Goal: Information Seeking & Learning: Learn about a topic

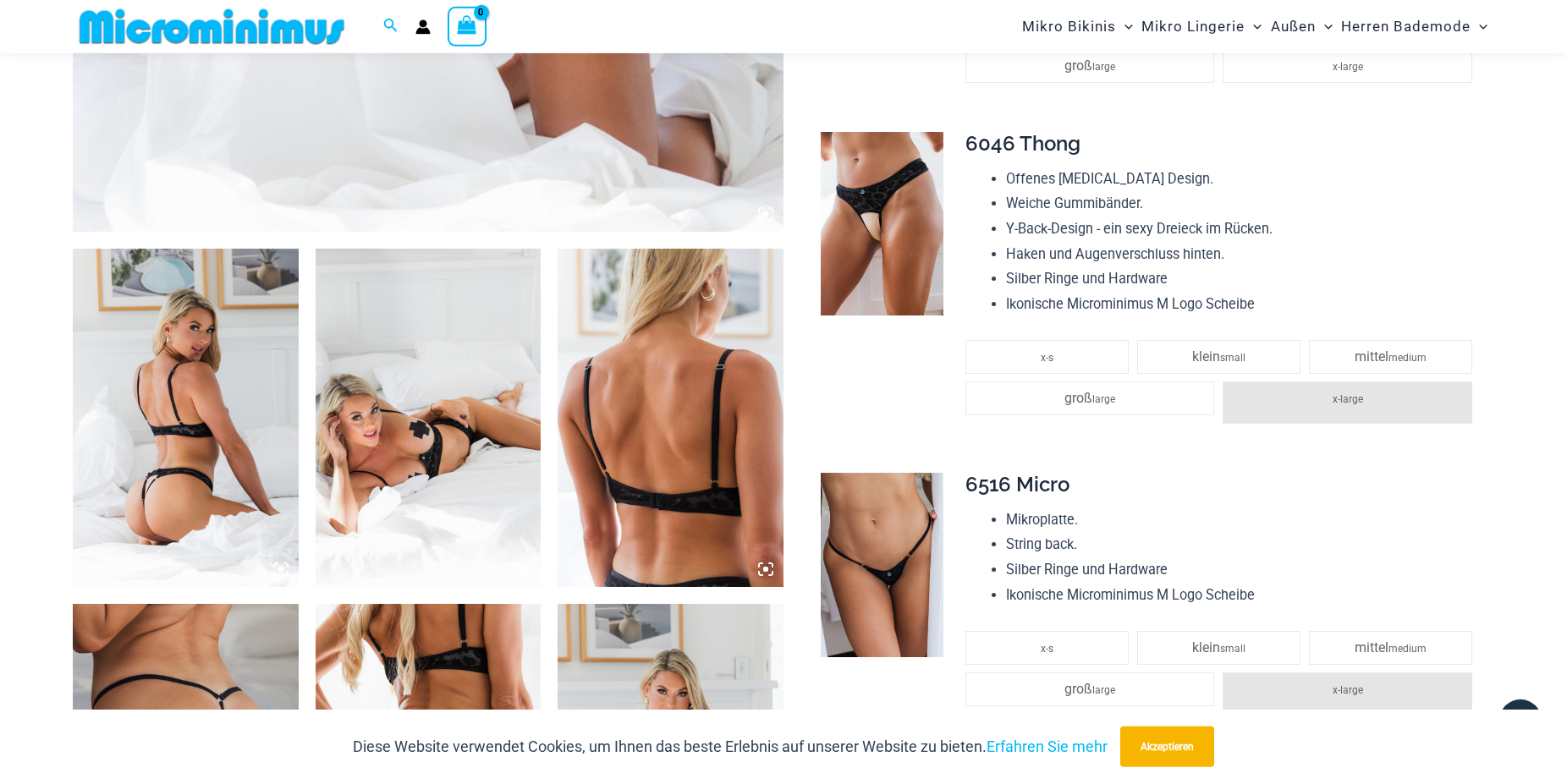
scroll to position [1022, 0]
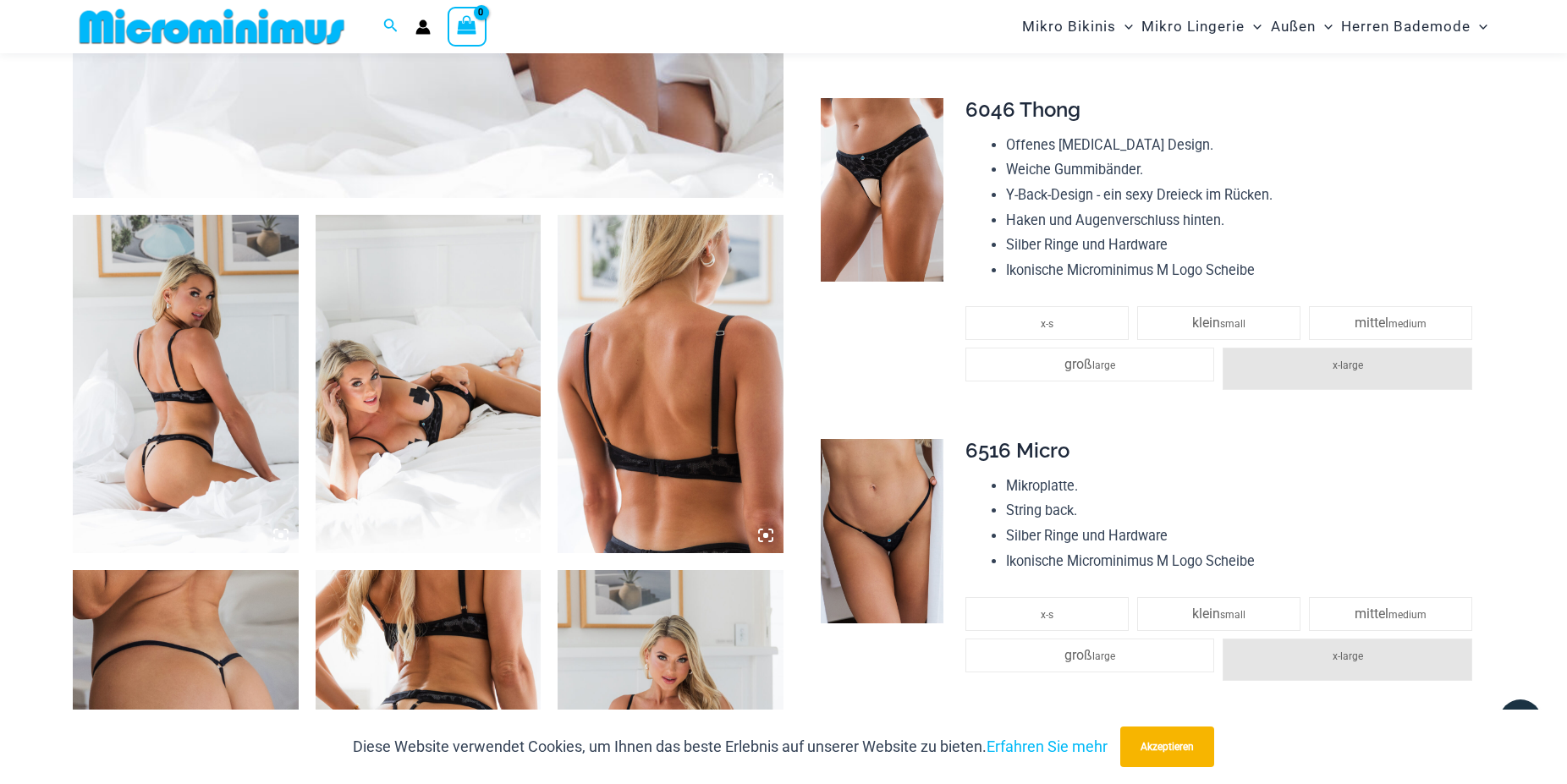
click at [197, 305] on img at bounding box center [185, 383] width 226 height 338
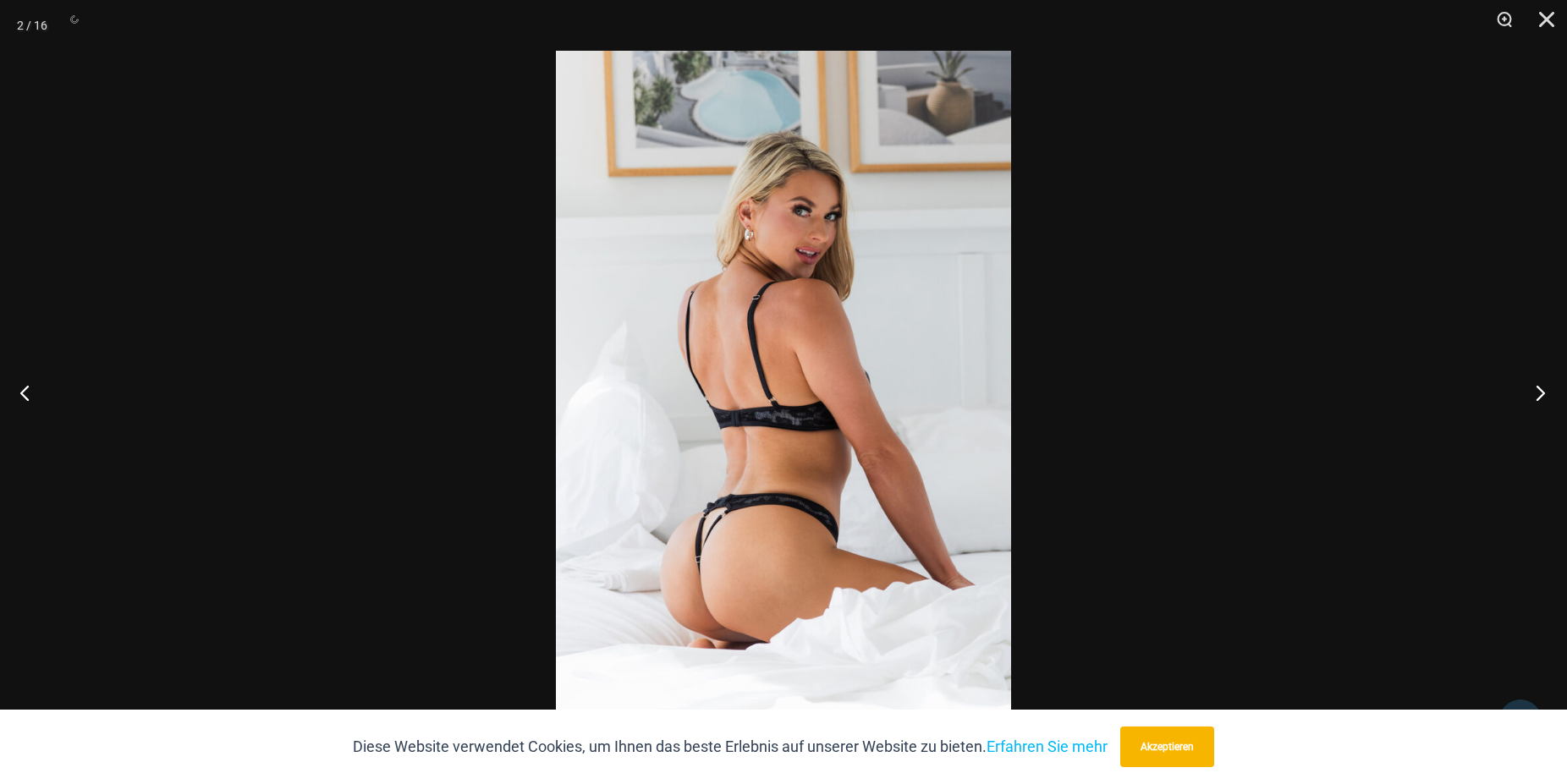
click at [1539, 390] on button "Weiter" at bounding box center [1535, 392] width 63 height 84
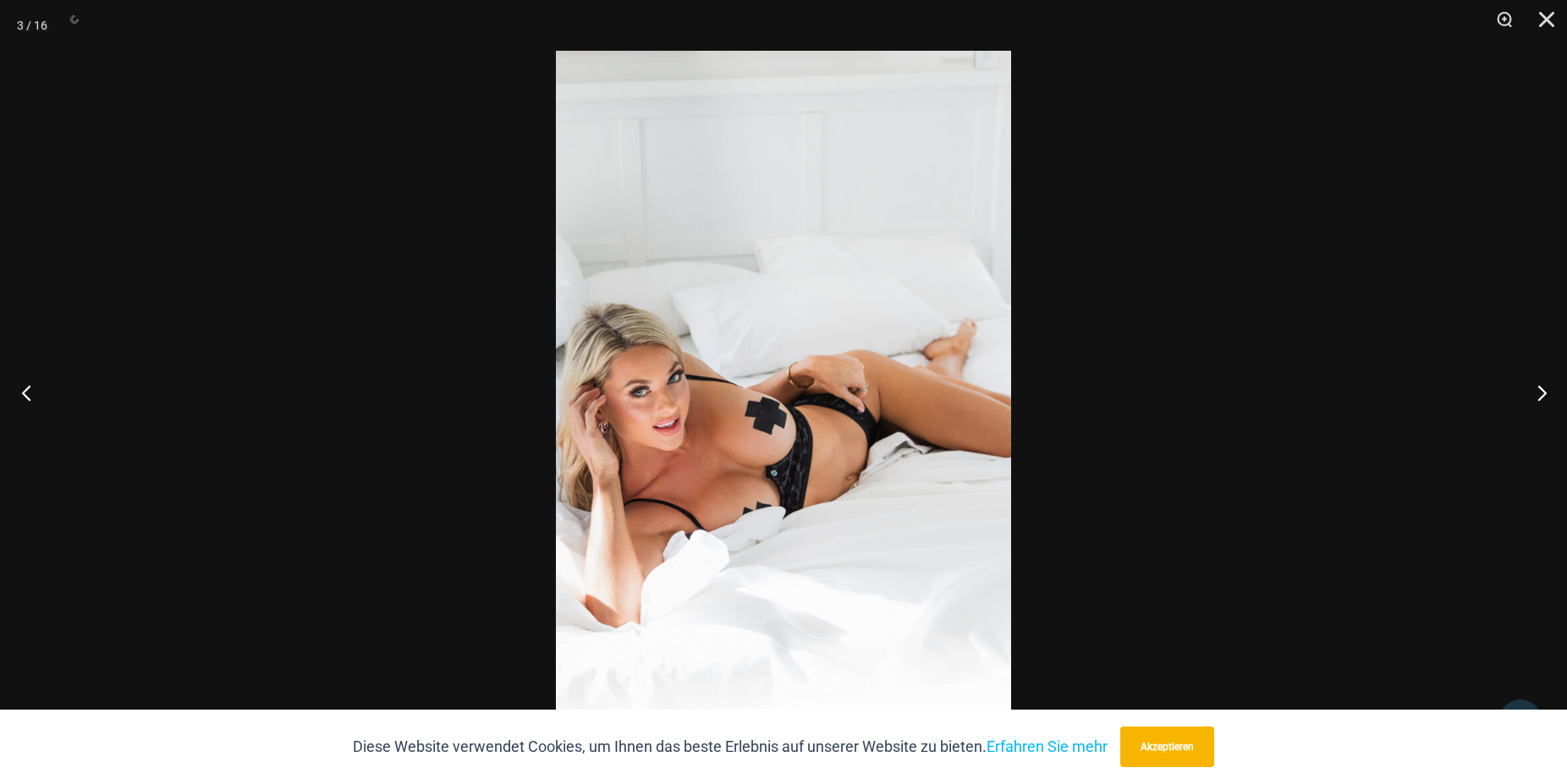
click at [32, 389] on button "Vorläufig" at bounding box center [32, 392] width 63 height 84
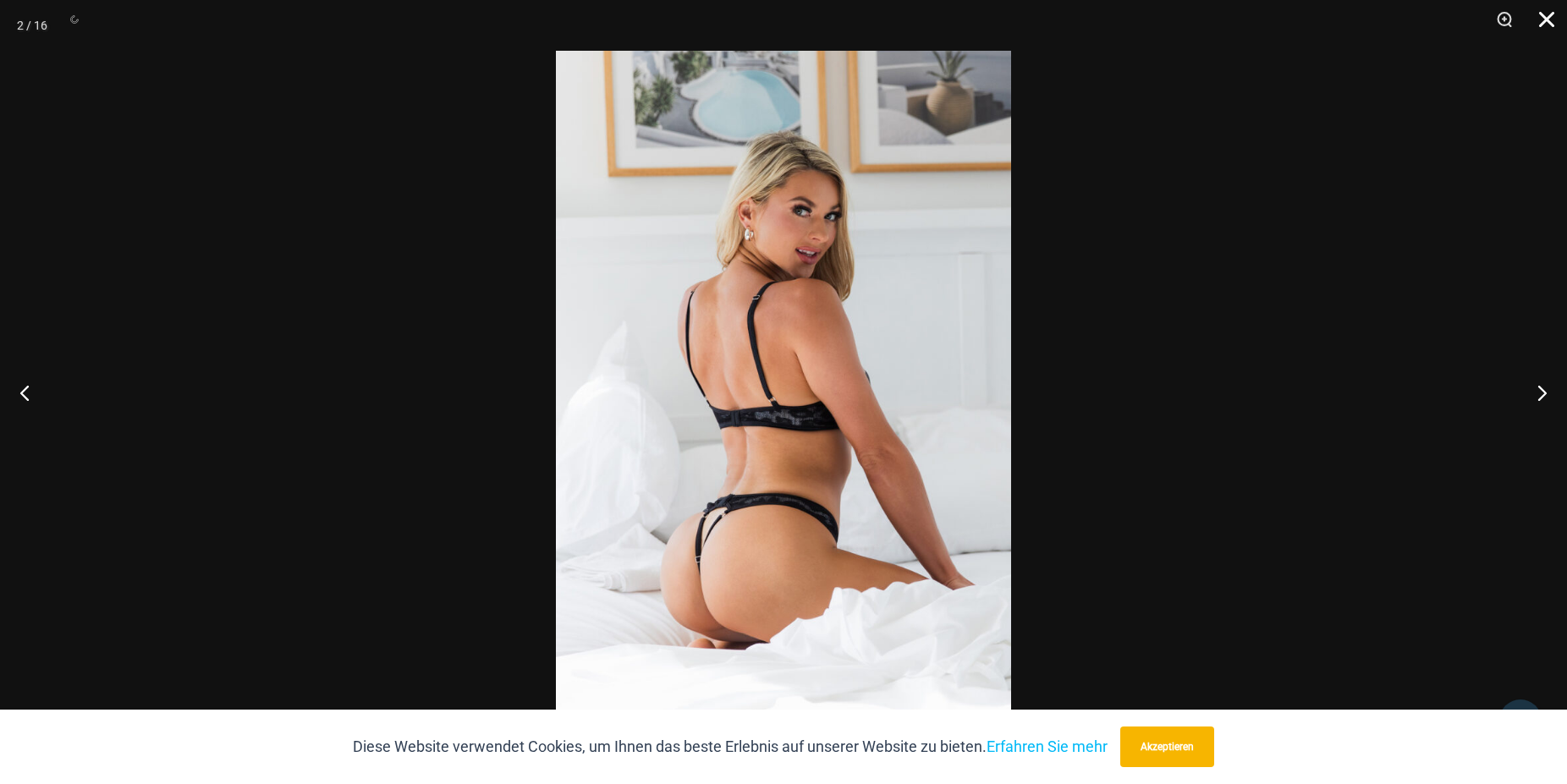
click at [1551, 15] on button "Schließen" at bounding box center [1541, 26] width 43 height 51
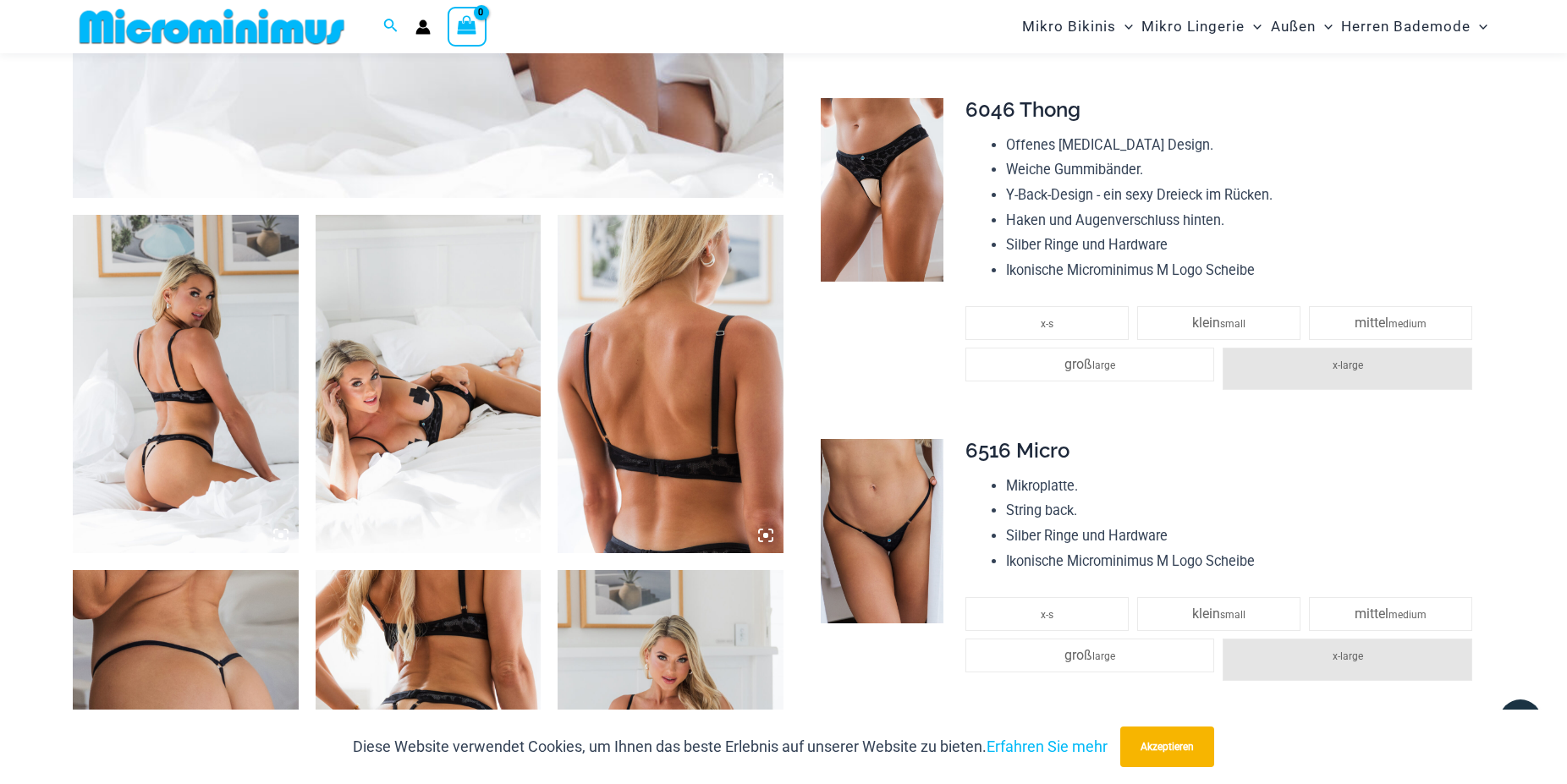
click at [413, 421] on img at bounding box center [428, 383] width 226 height 338
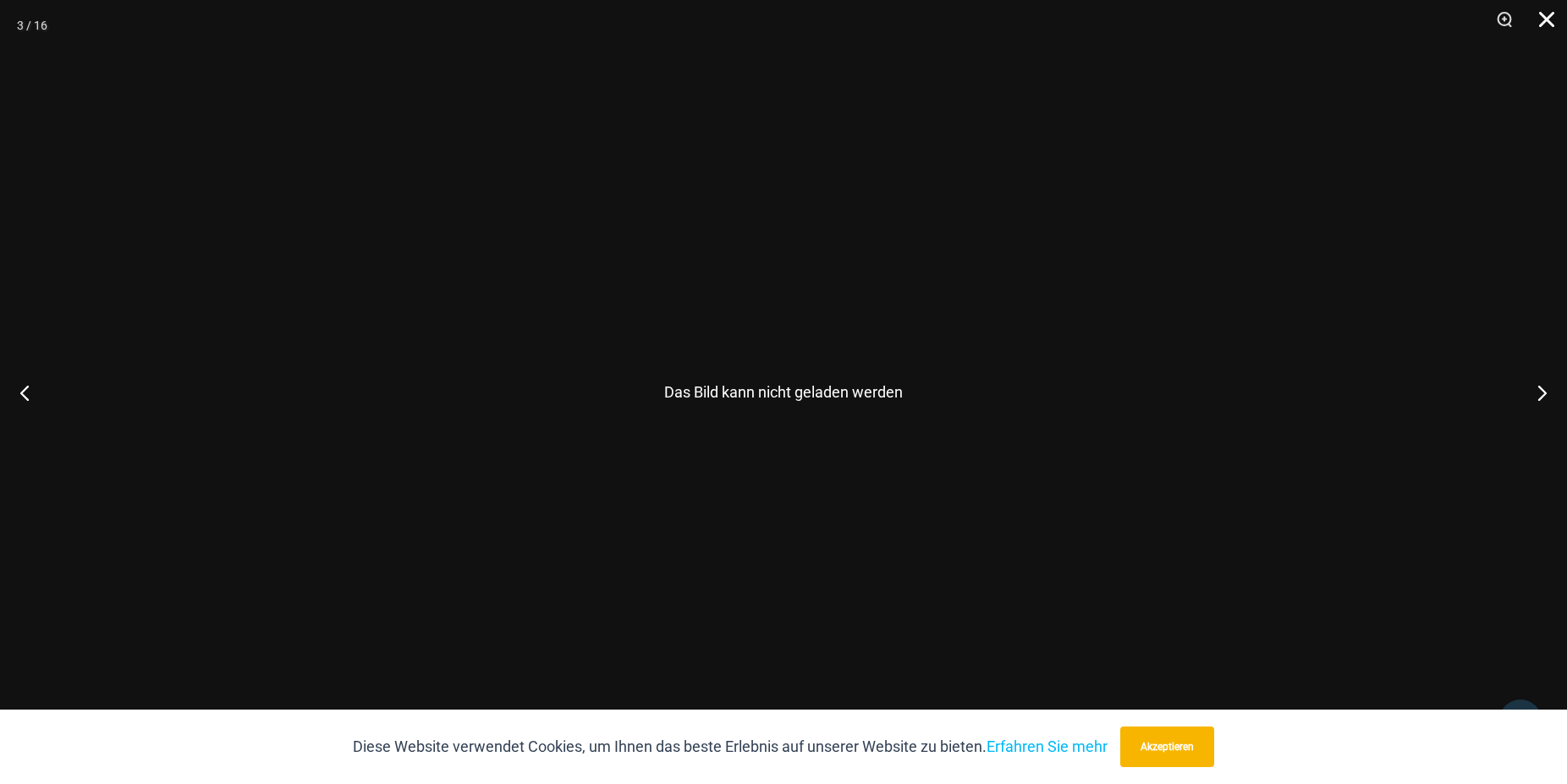
click at [1541, 17] on button "Schließen" at bounding box center [1541, 26] width 43 height 51
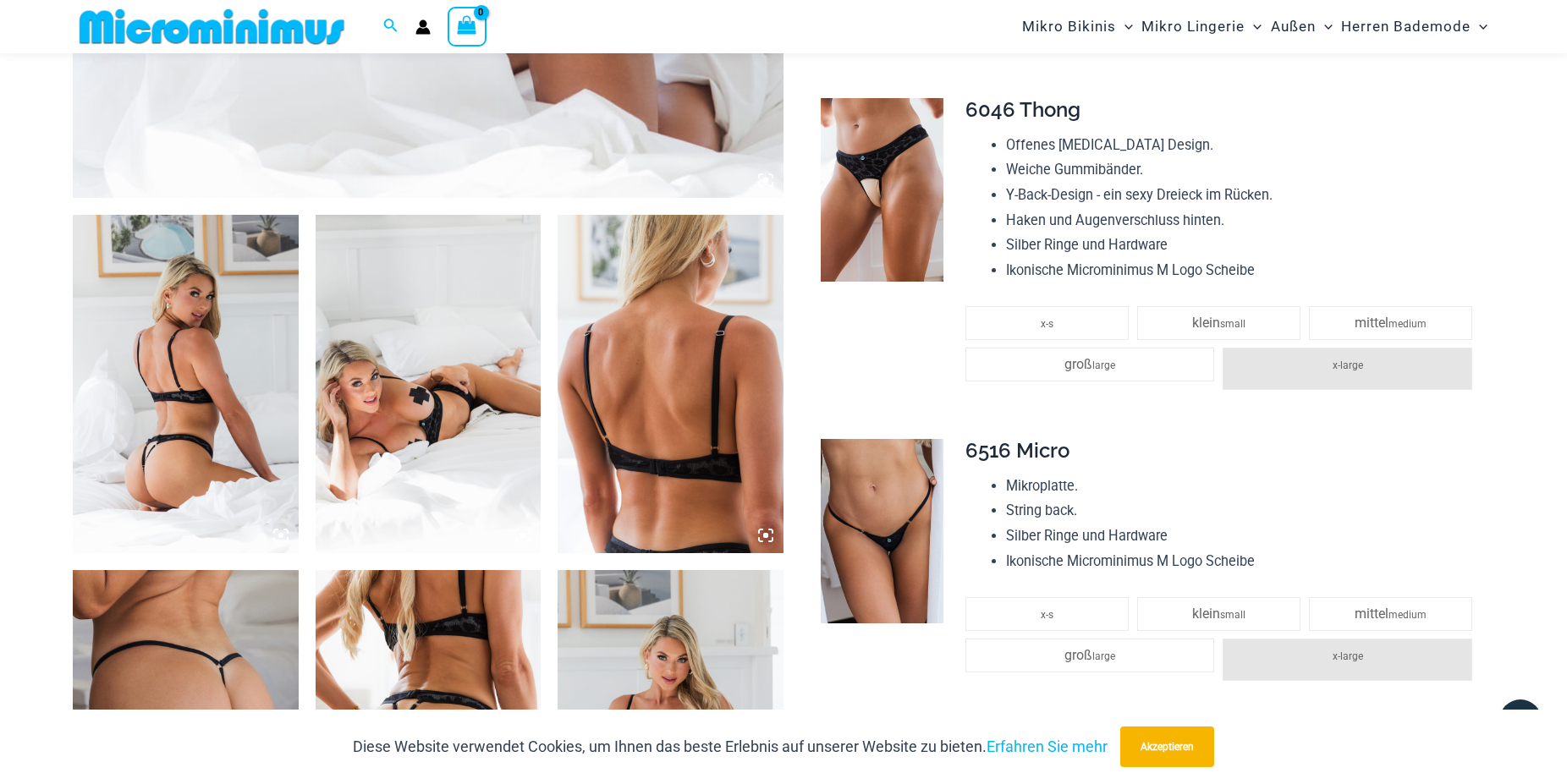
click at [200, 388] on img at bounding box center [185, 383] width 226 height 338
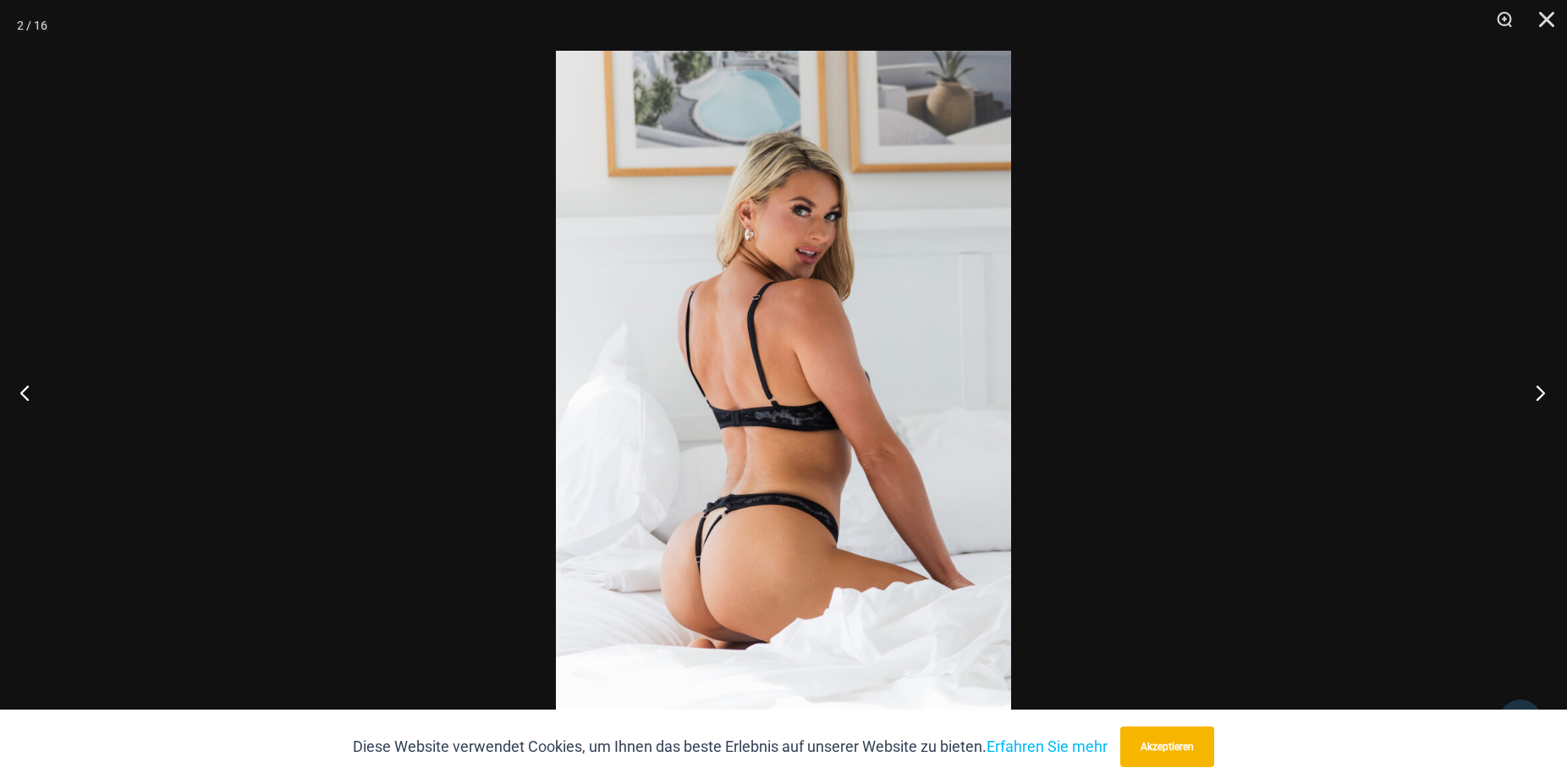
click at [1537, 392] on button "Weiter" at bounding box center [1535, 392] width 63 height 84
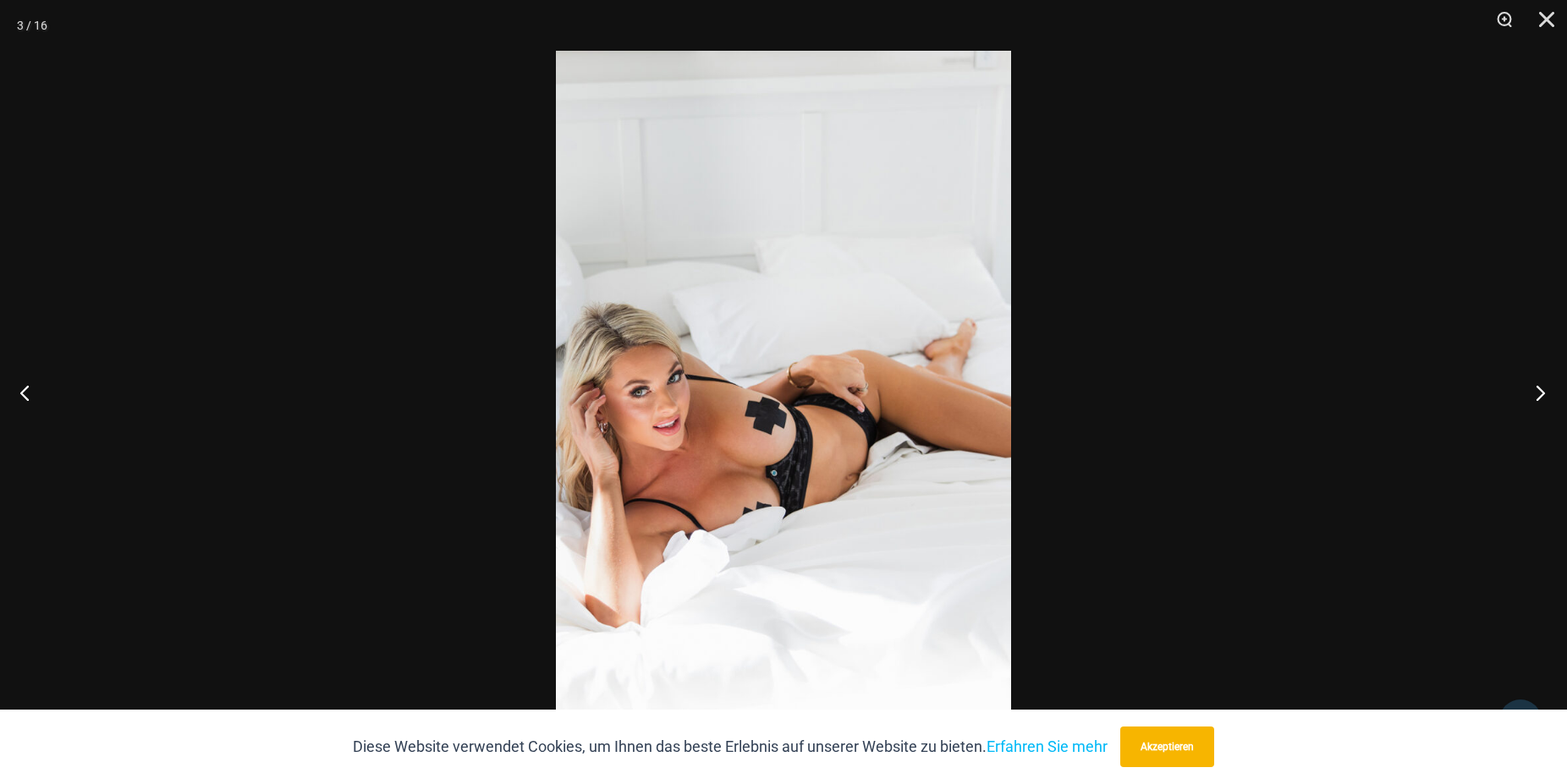
click at [1535, 396] on button "Weiter" at bounding box center [1535, 392] width 63 height 84
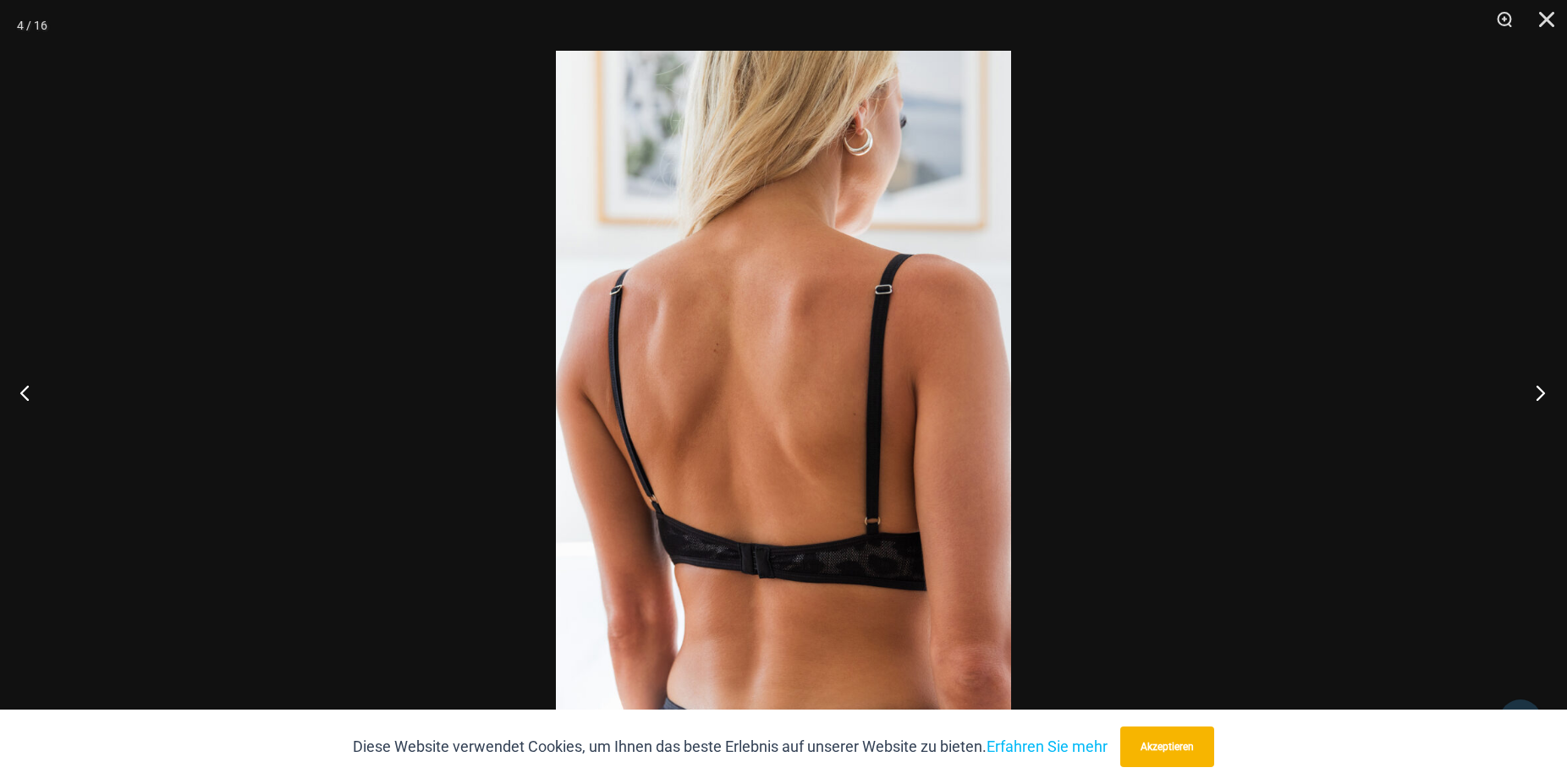
click at [1541, 394] on button "Weiter" at bounding box center [1535, 392] width 63 height 84
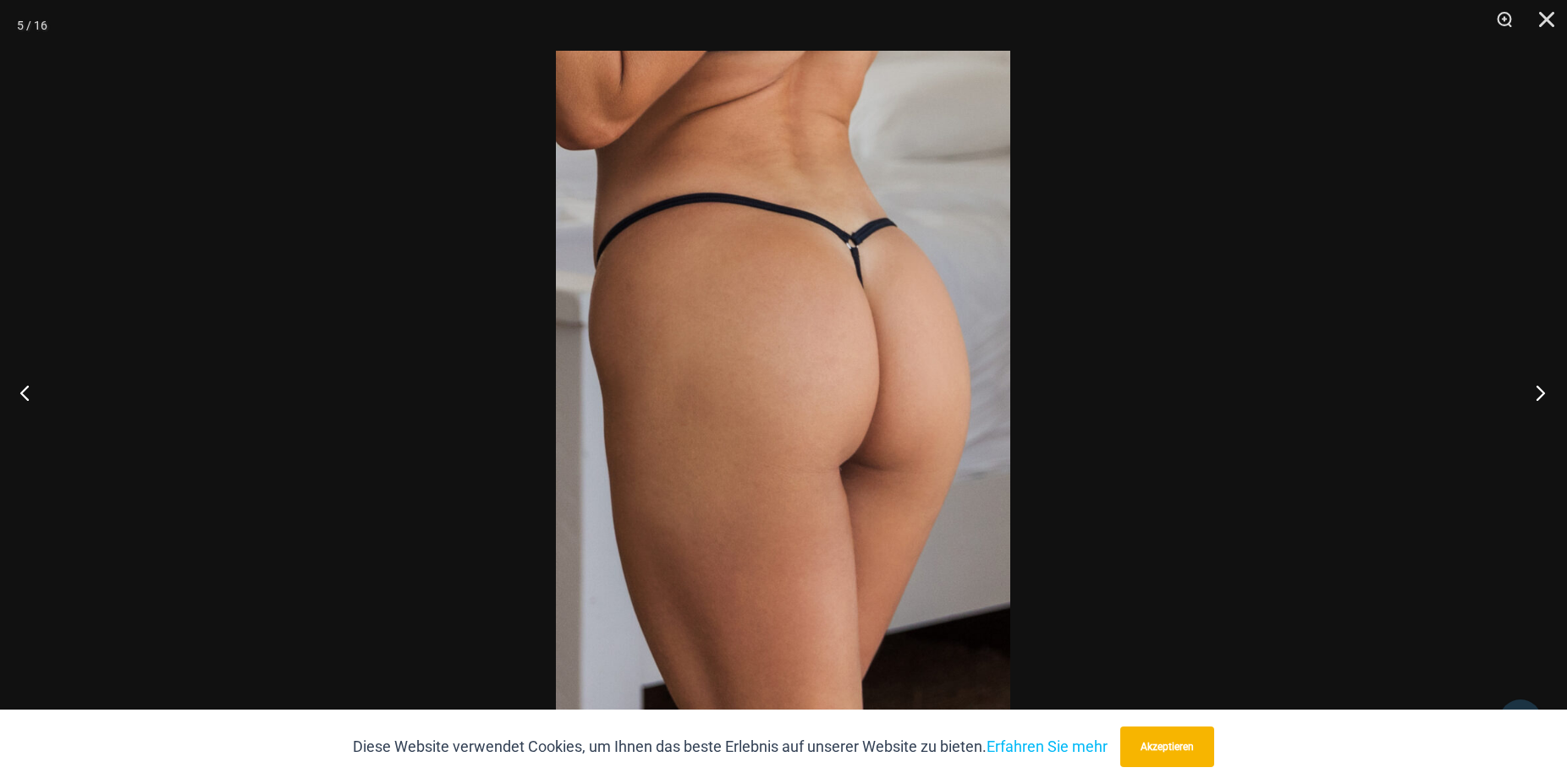
click at [1541, 395] on button "Weiter" at bounding box center [1535, 392] width 63 height 84
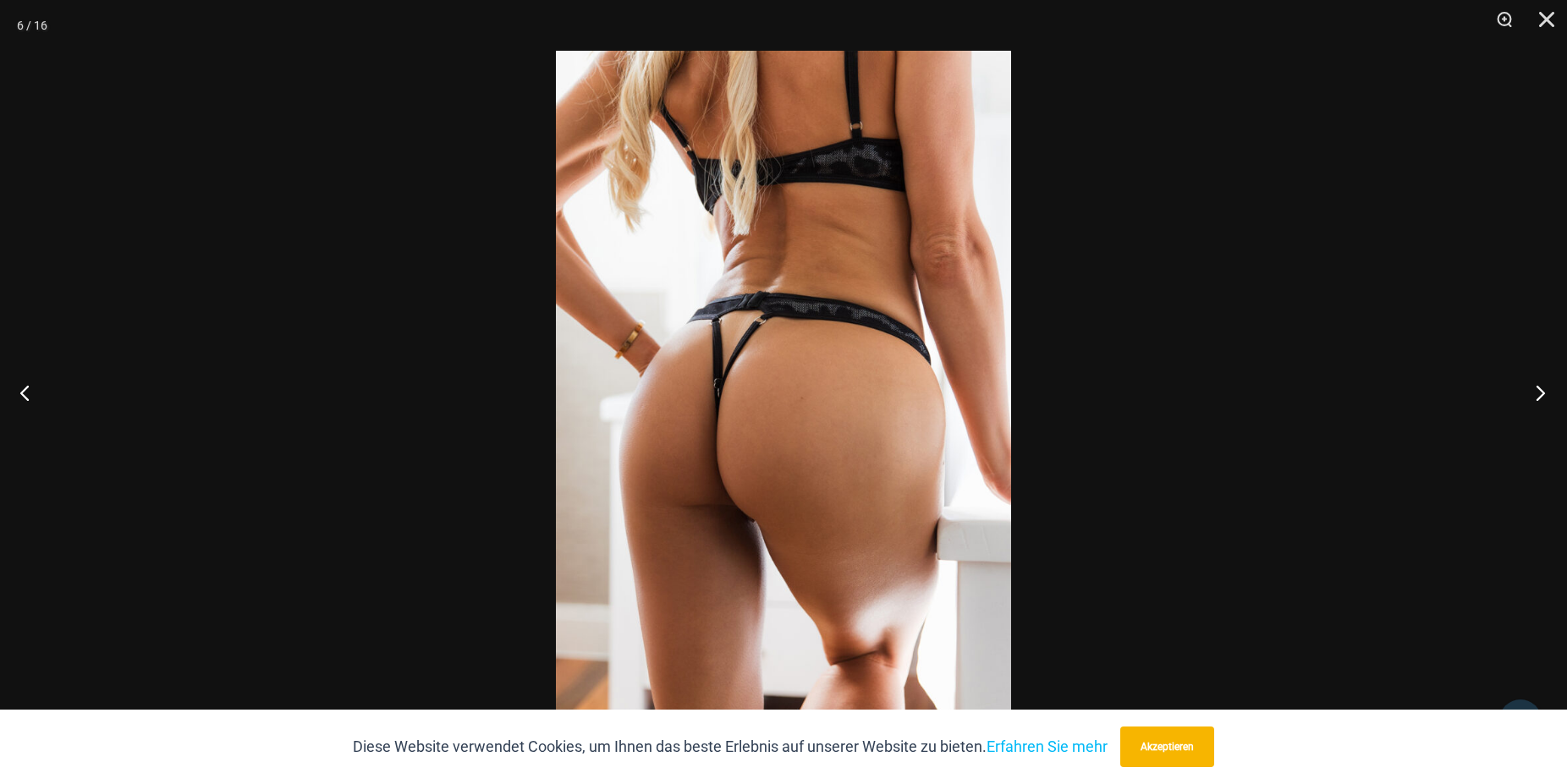
click at [1534, 397] on button "Weiter" at bounding box center [1535, 392] width 63 height 84
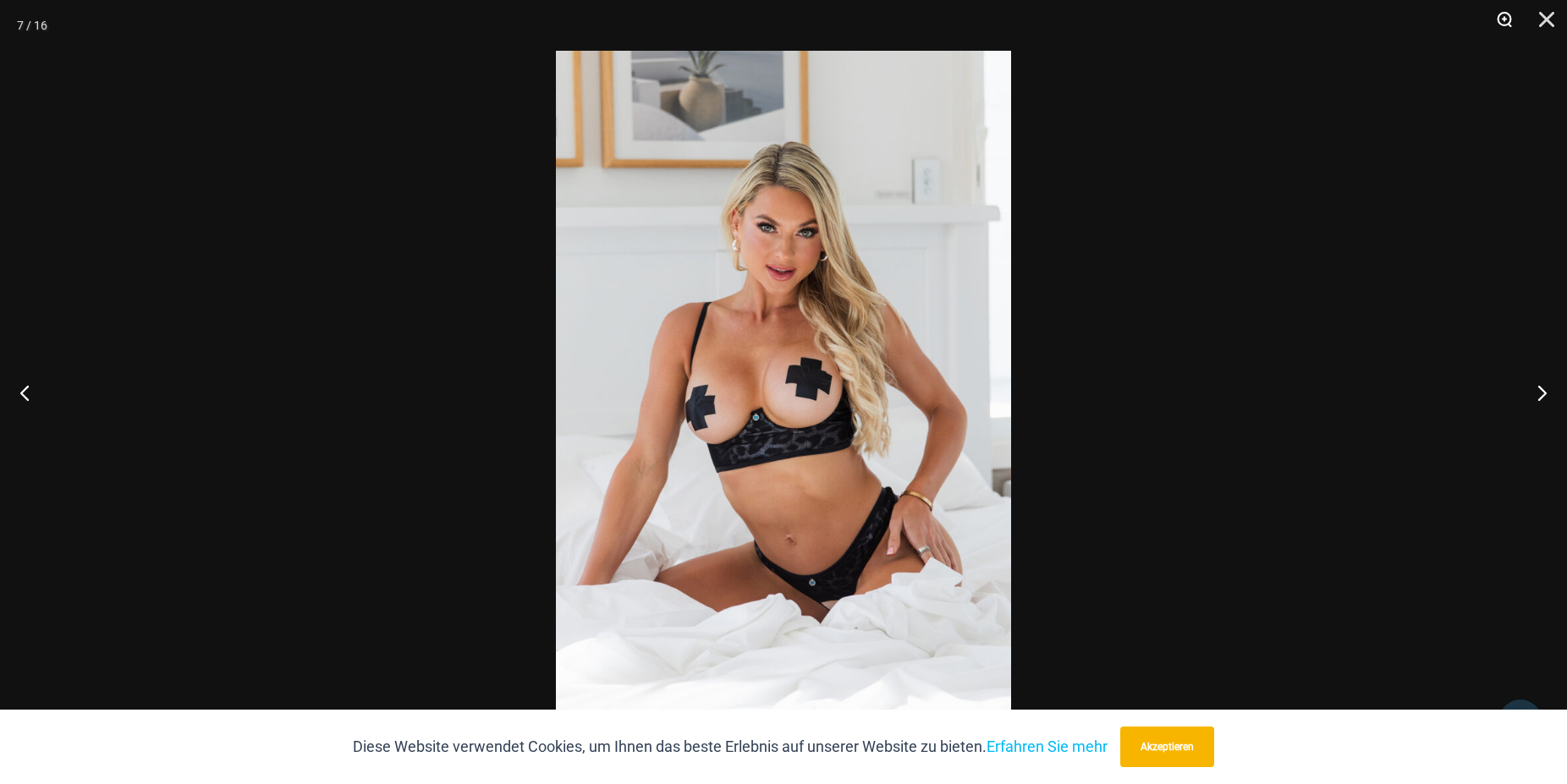
click at [1500, 20] on button "Zoom" at bounding box center [1498, 26] width 43 height 51
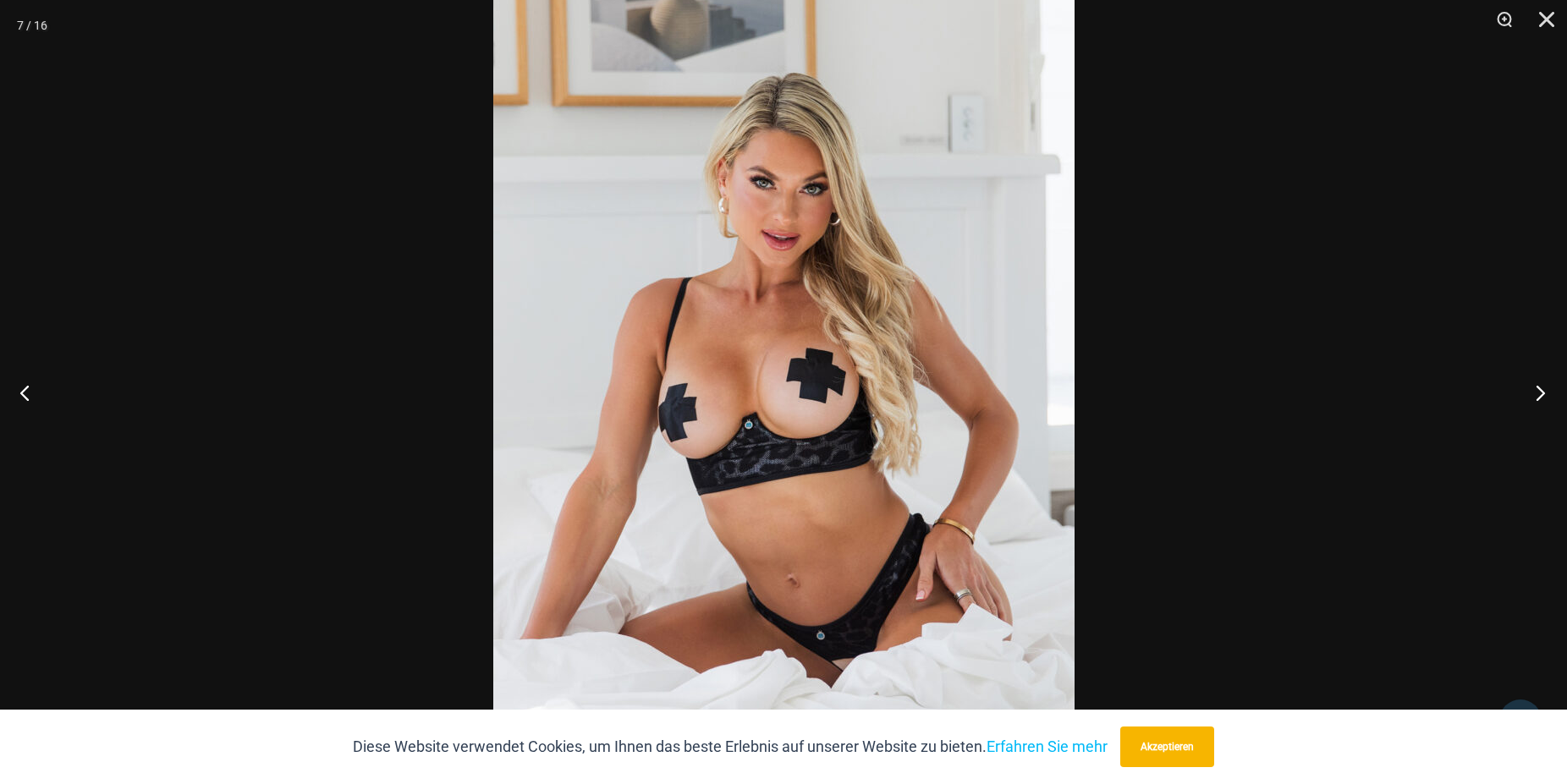
click at [1537, 388] on button "Weiter" at bounding box center [1535, 392] width 63 height 84
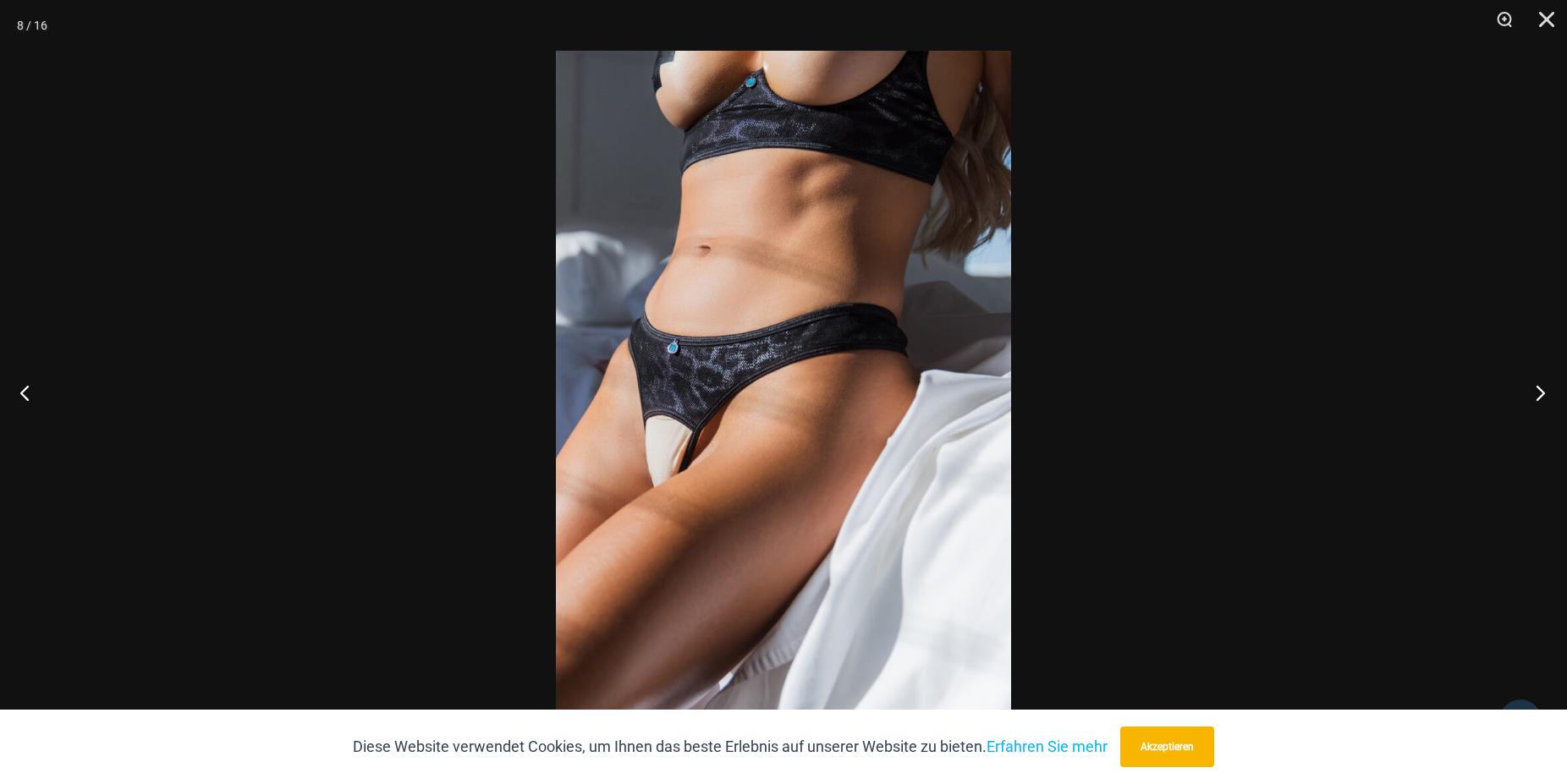
click at [1545, 391] on button "Weiter" at bounding box center [1535, 392] width 63 height 84
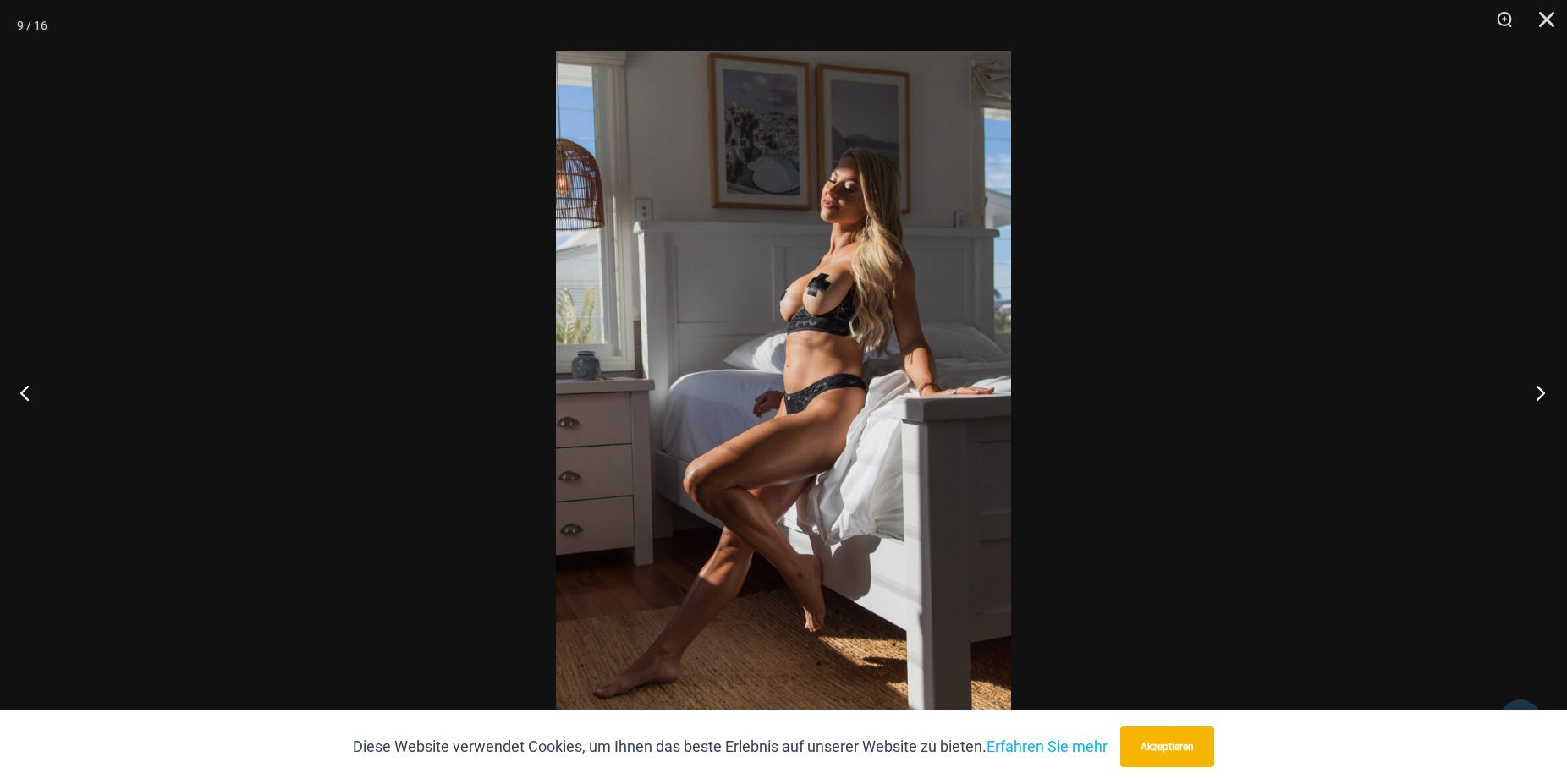
click at [1545, 392] on button "Weiter" at bounding box center [1535, 392] width 63 height 84
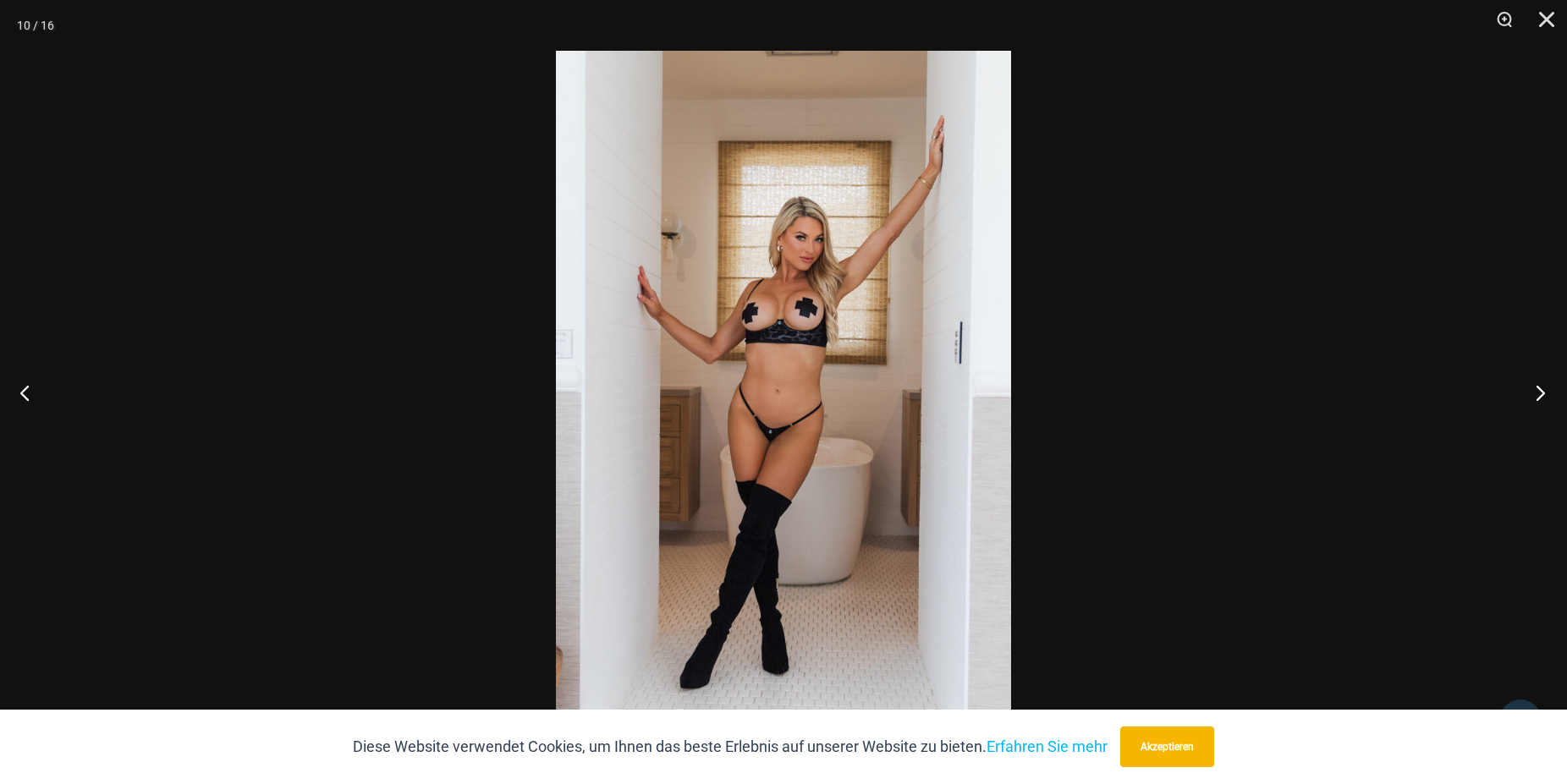
click at [1545, 392] on button "Weiter" at bounding box center [1535, 392] width 63 height 84
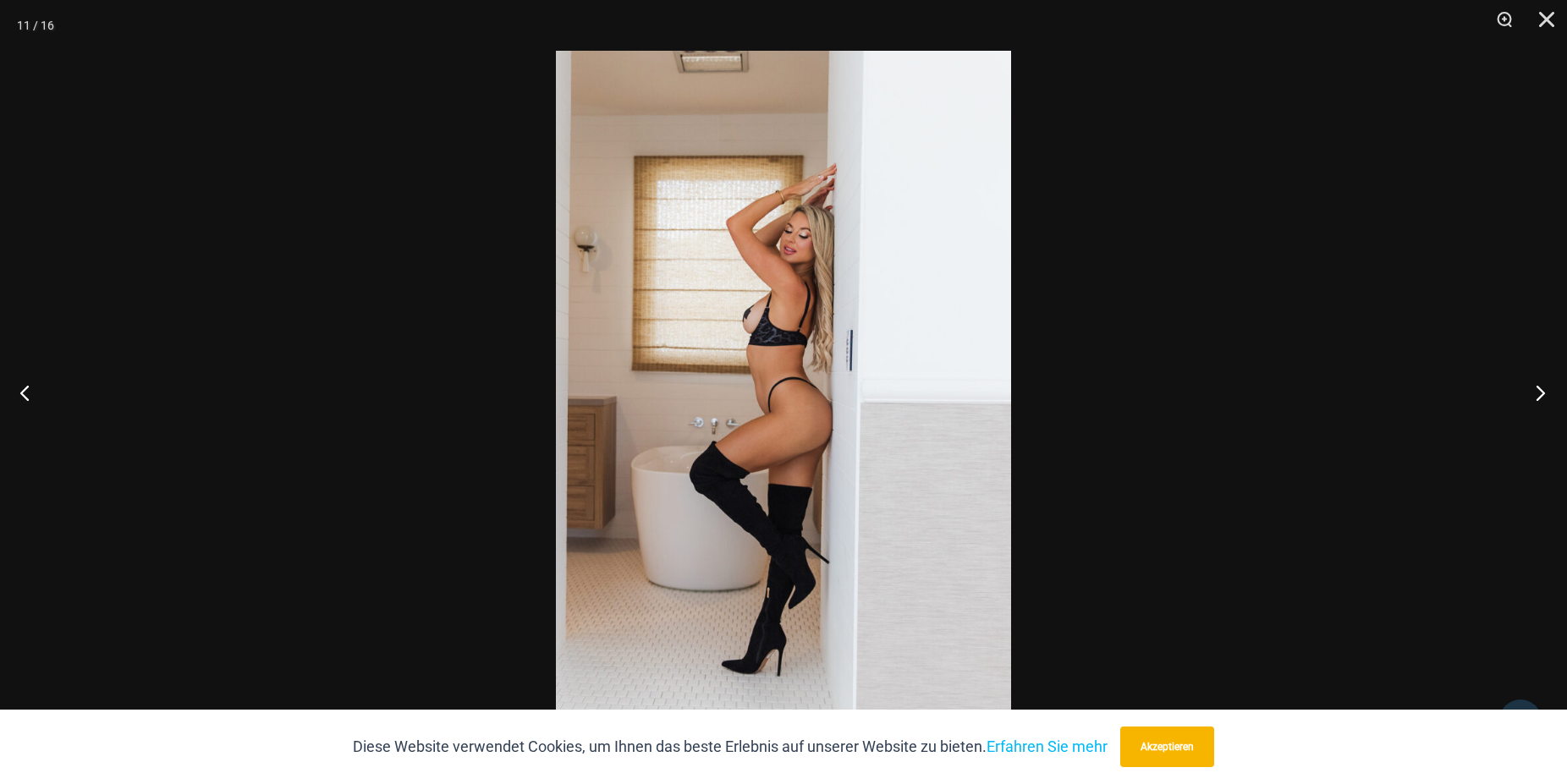
click at [1542, 400] on button "Weiter" at bounding box center [1535, 392] width 63 height 84
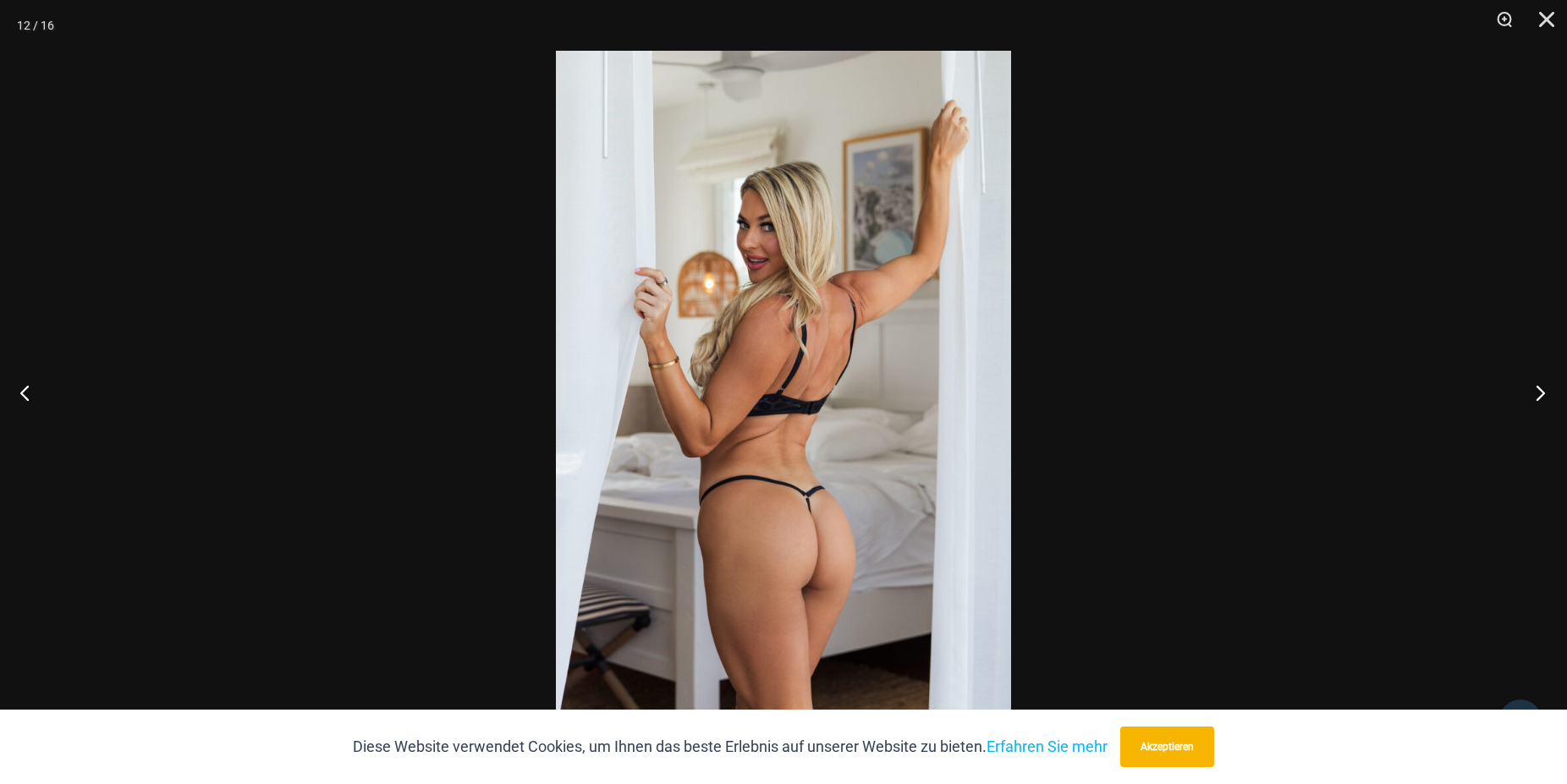
click at [1542, 401] on button "Weiter" at bounding box center [1535, 392] width 63 height 84
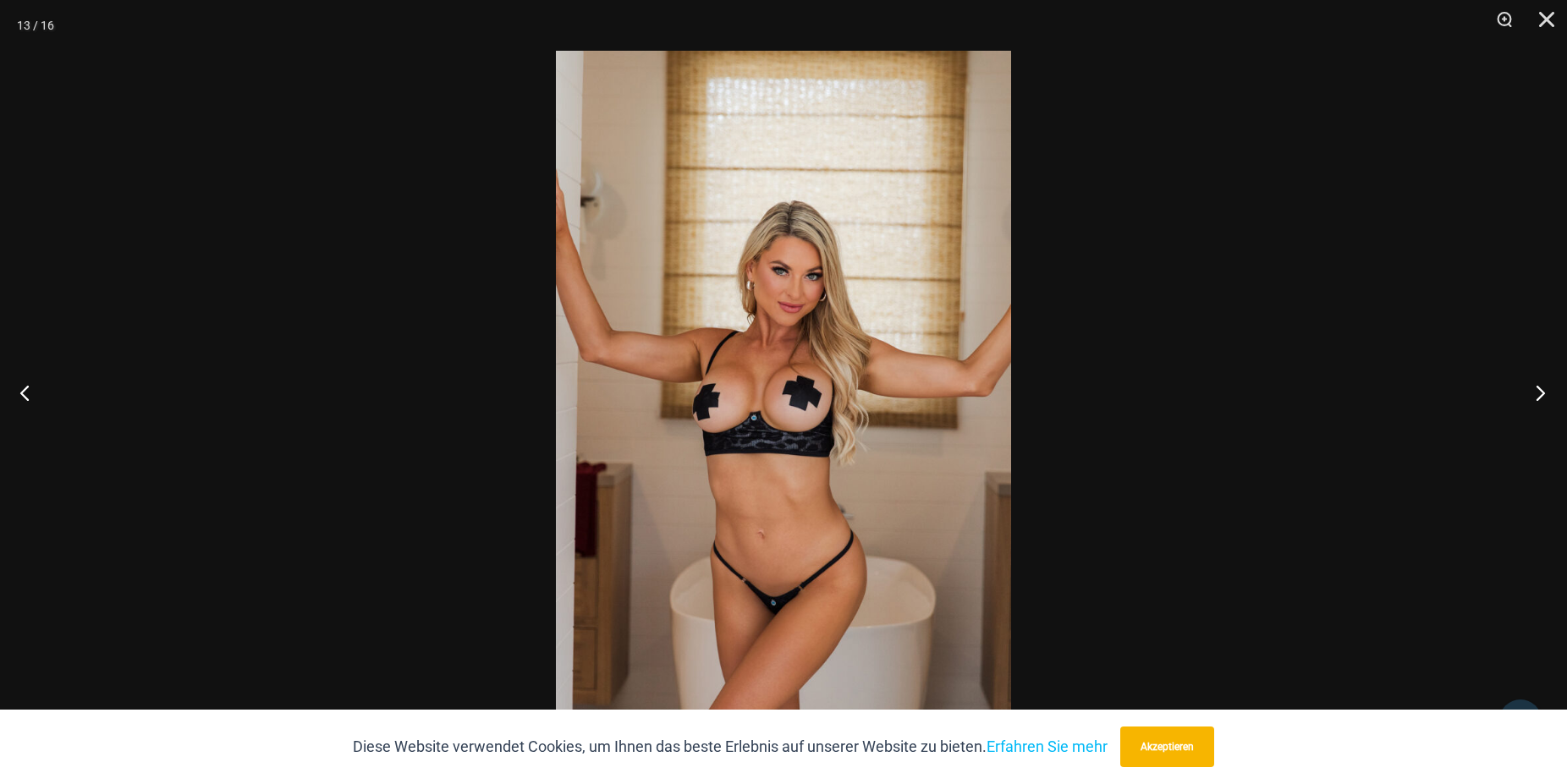
click at [1542, 403] on button "Weiter" at bounding box center [1535, 392] width 63 height 84
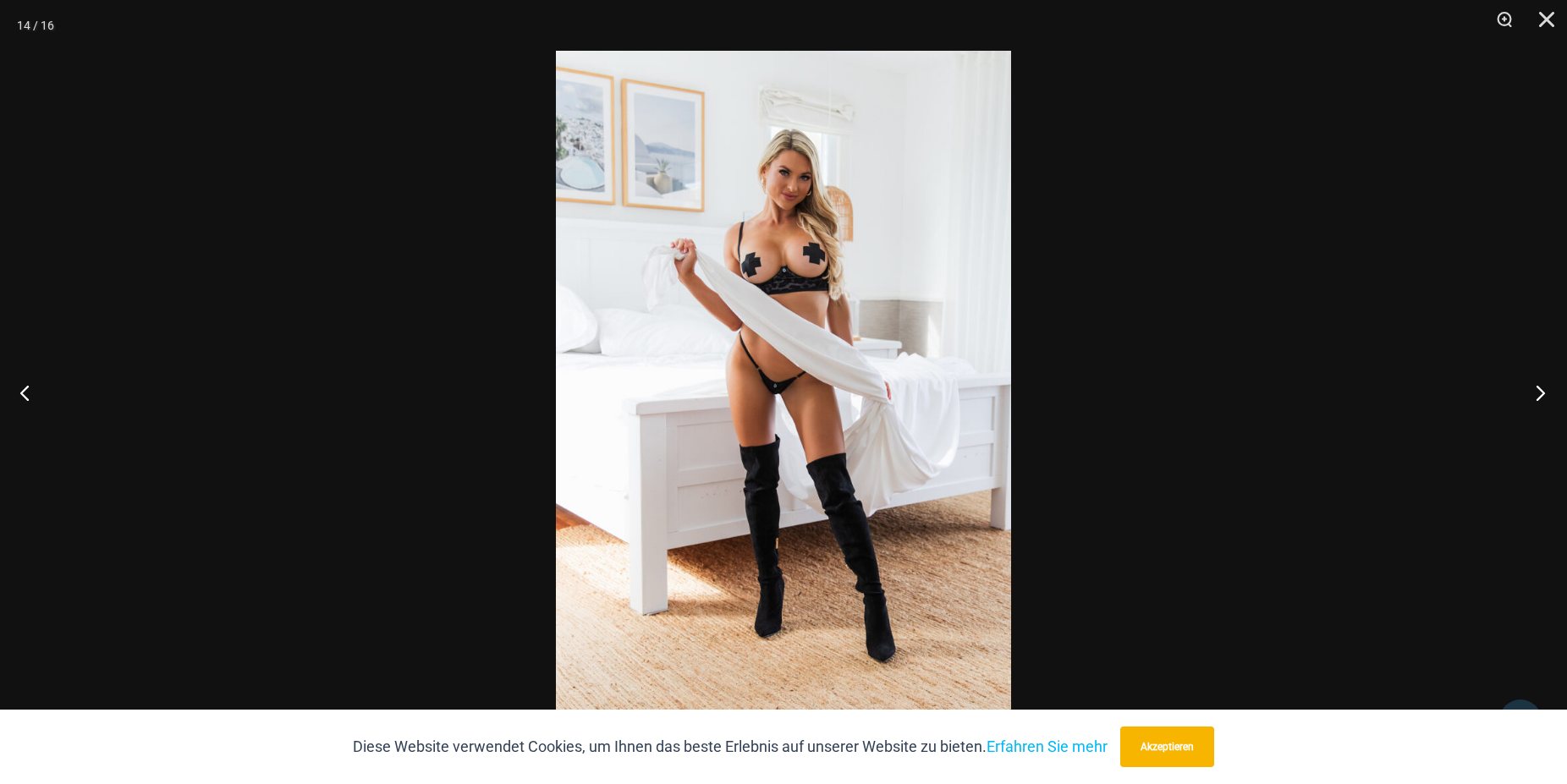
click at [1537, 393] on button "Weiter" at bounding box center [1535, 392] width 63 height 84
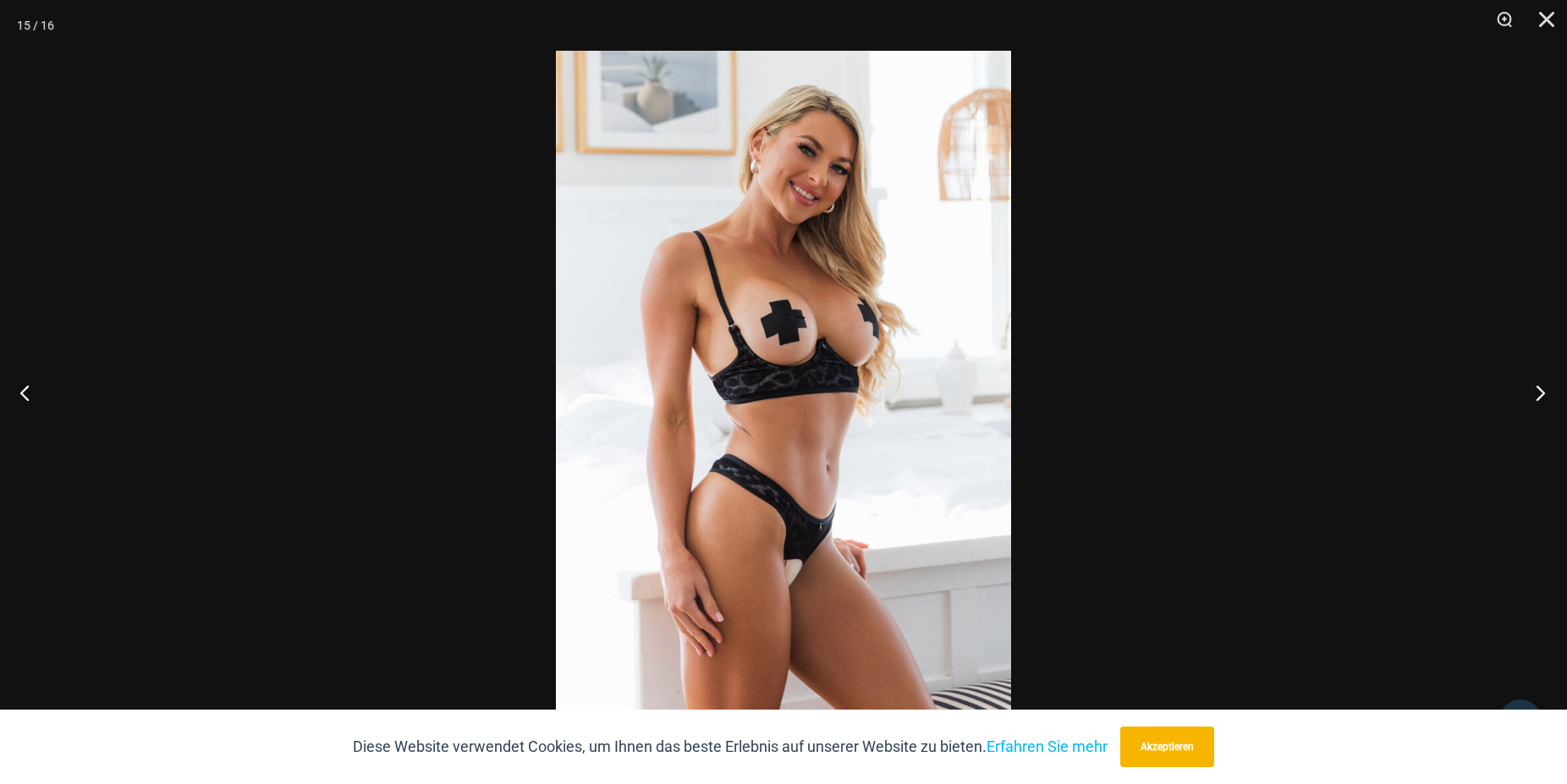
click at [1536, 395] on button "Weiter" at bounding box center [1535, 392] width 63 height 84
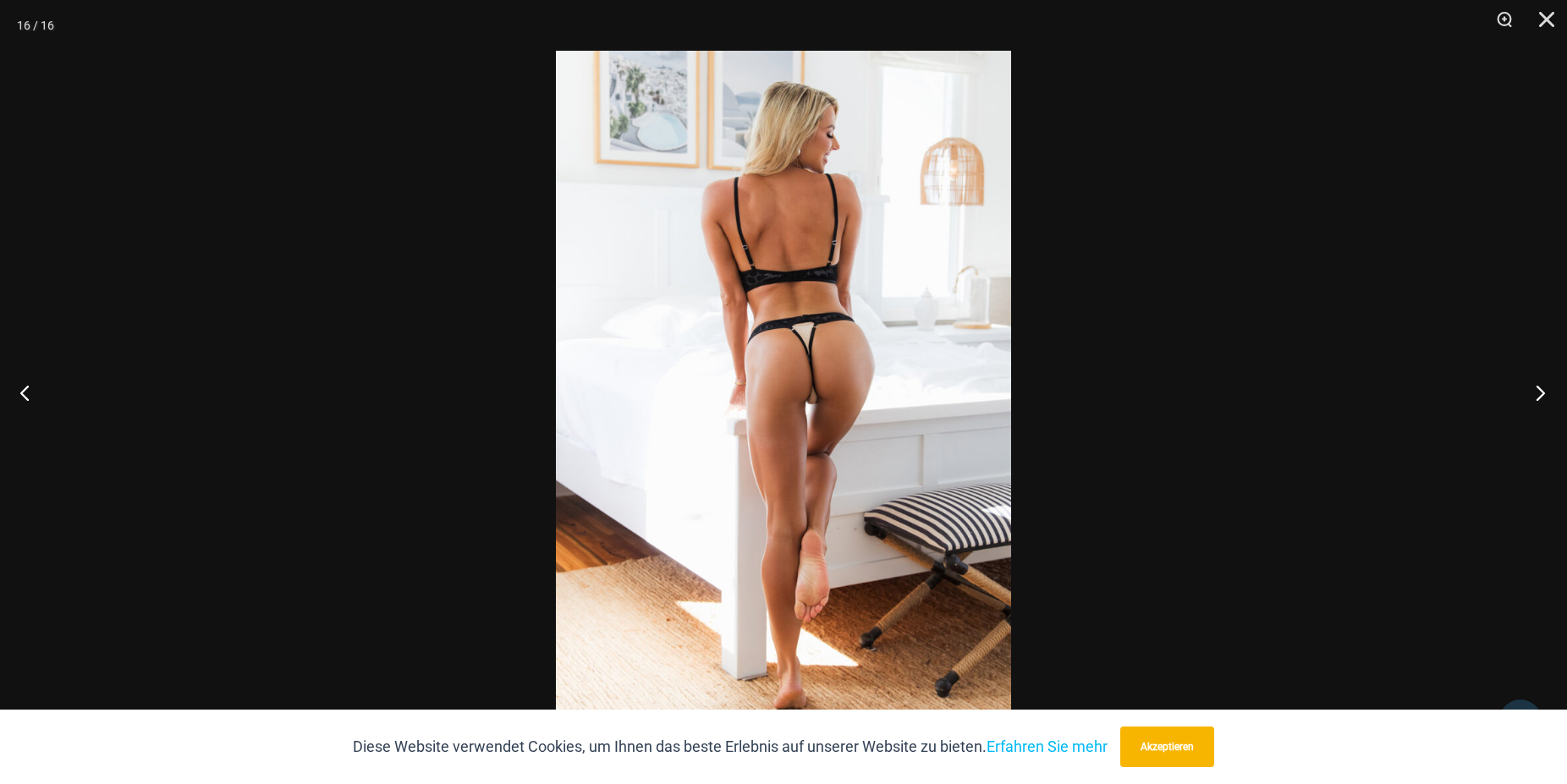
click at [1536, 395] on button "Weiter" at bounding box center [1535, 392] width 63 height 84
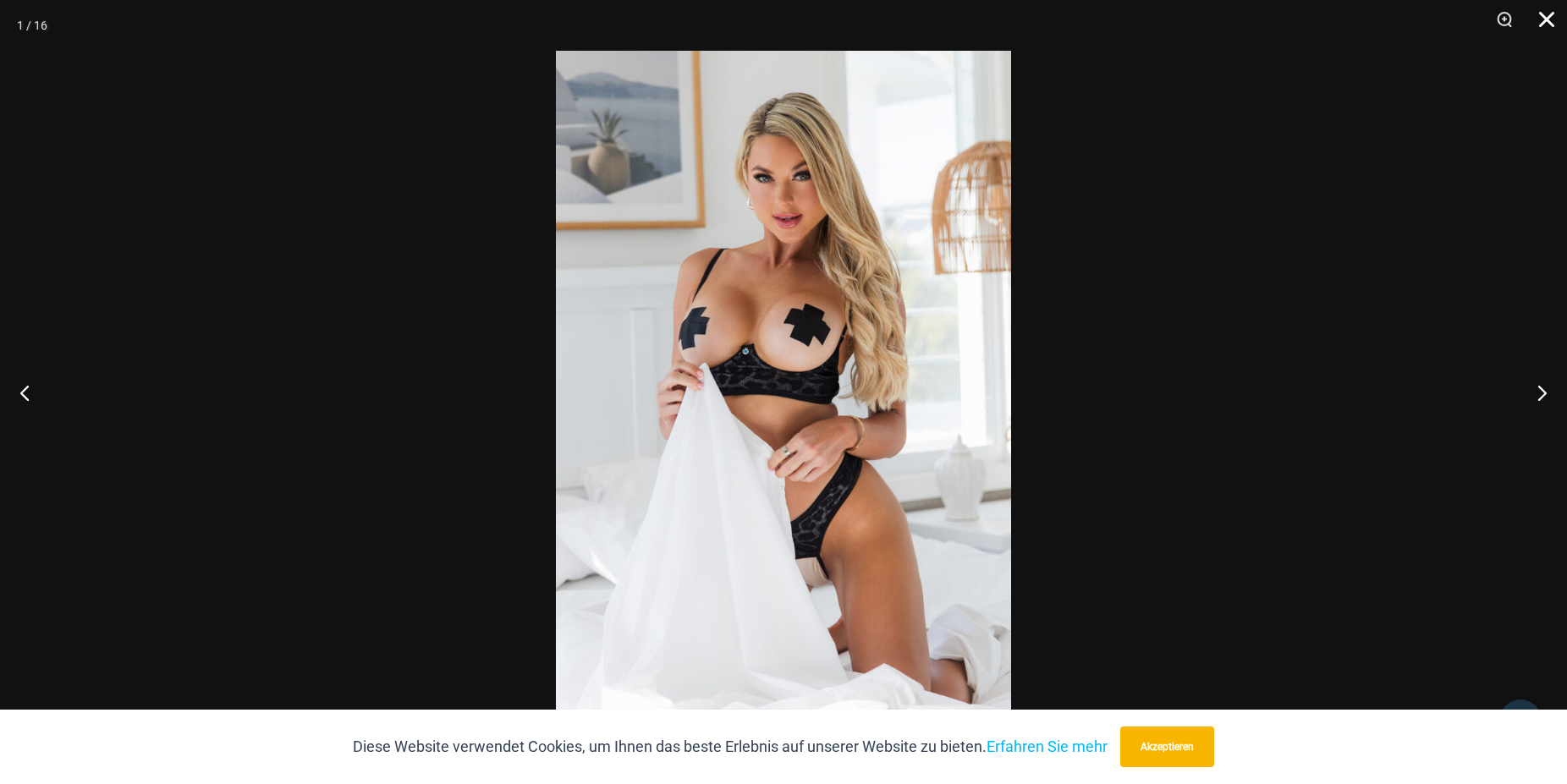
click at [1544, 16] on button "Schließen" at bounding box center [1541, 26] width 43 height 51
